Goal: Browse casually: Explore the website without a specific task or goal

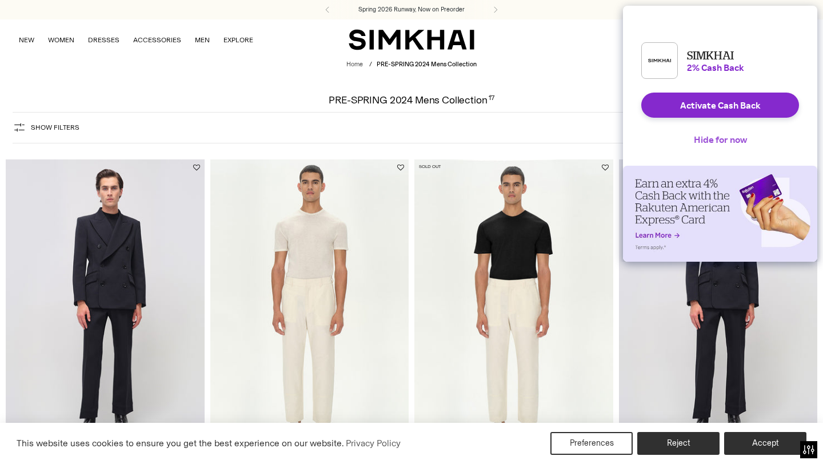
click at [702, 148] on button "Hide for now" at bounding box center [720, 139] width 71 height 25
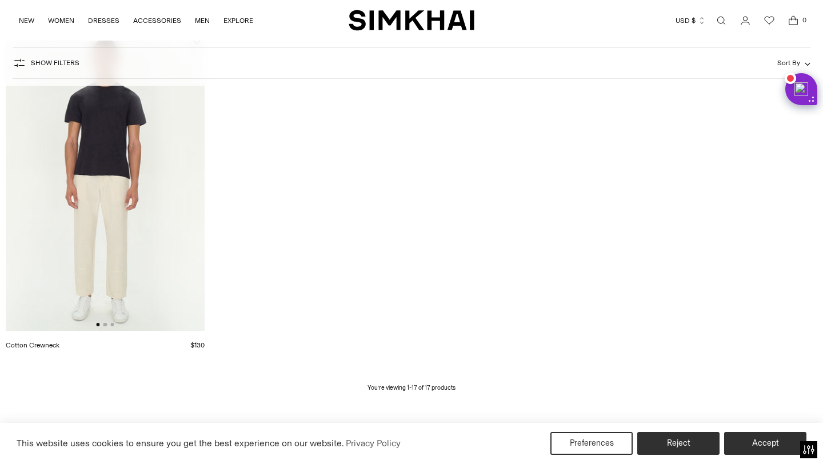
scroll to position [1647, 0]
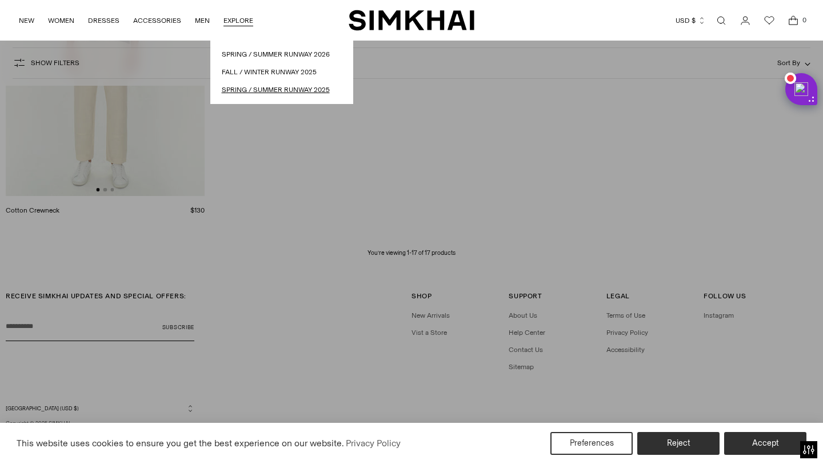
click at [257, 93] on link "Spring / Summer Runway 2025" at bounding box center [282, 90] width 120 height 11
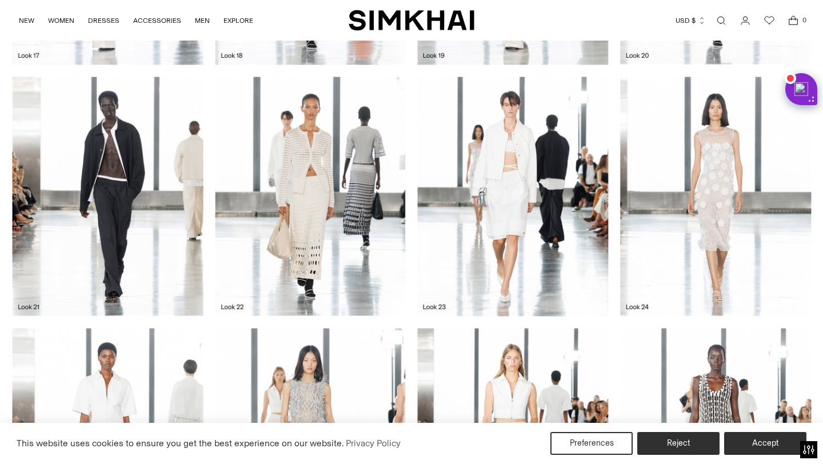
scroll to position [1282, 0]
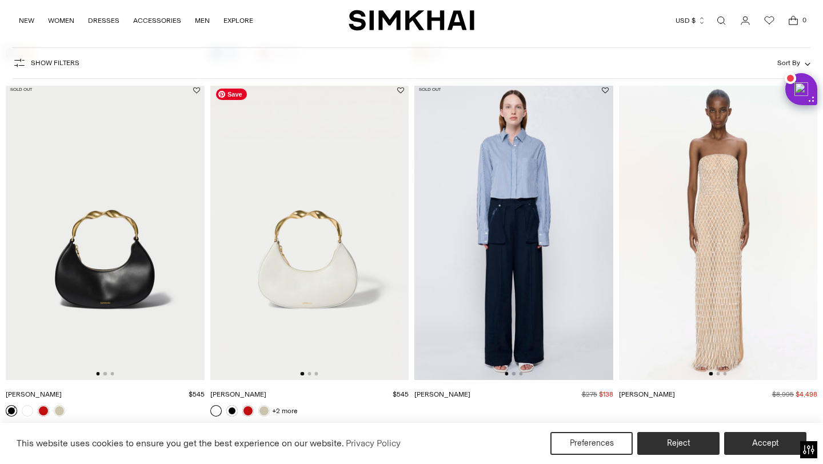
scroll to position [437, 0]
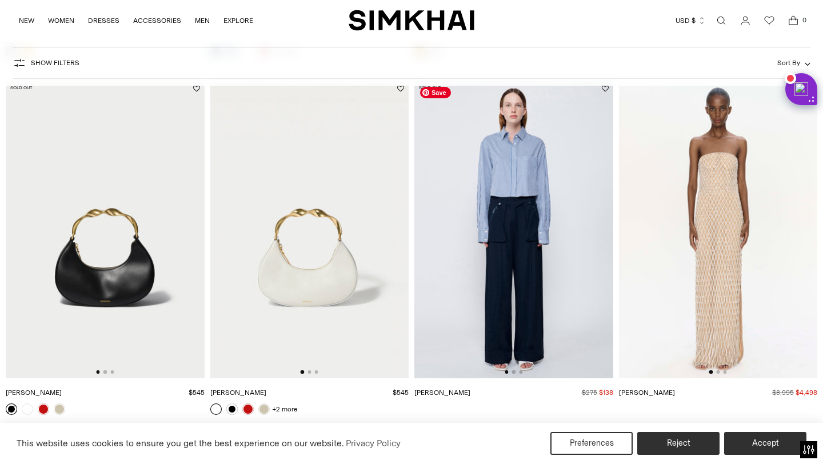
click at [715, 226] on img at bounding box center [718, 230] width 199 height 298
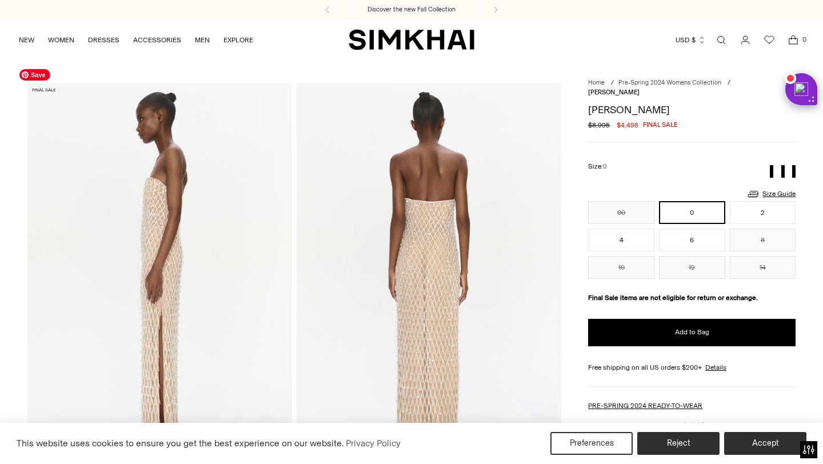
click at [149, 245] on img at bounding box center [159, 281] width 265 height 397
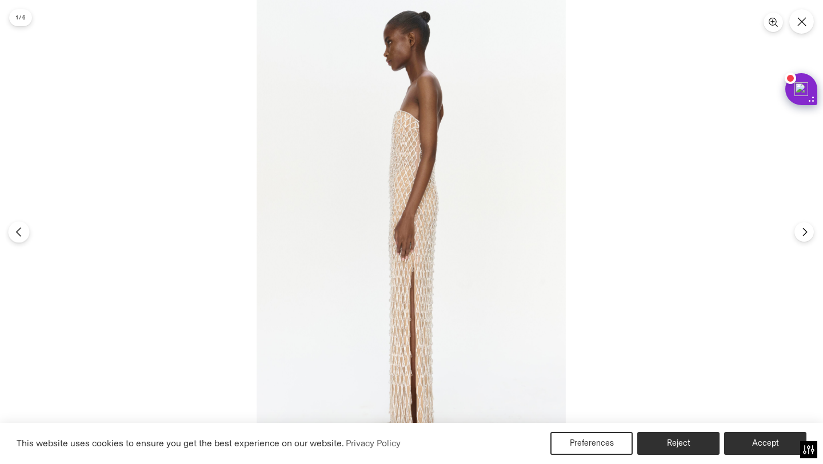
click at [27, 231] on button "Previous" at bounding box center [18, 231] width 21 height 21
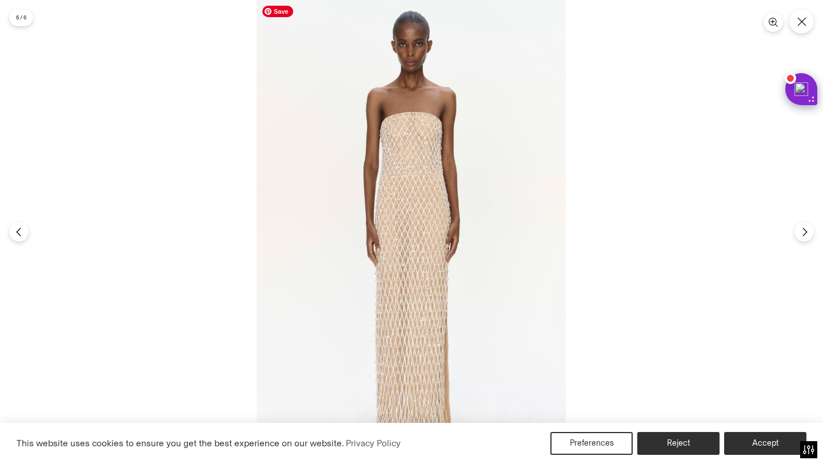
click at [409, 135] on img at bounding box center [411, 232] width 309 height 464
